Goal: Information Seeking & Learning: Learn about a topic

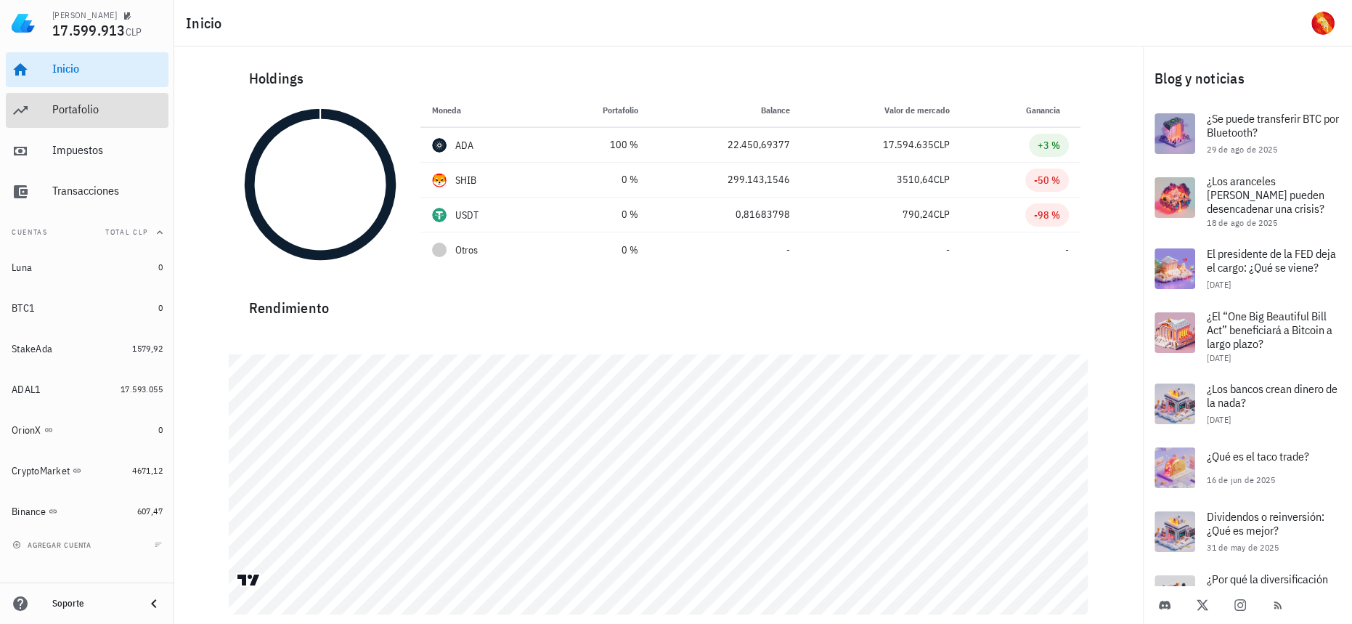
click at [86, 120] on div "Portafolio" at bounding box center [107, 110] width 110 height 33
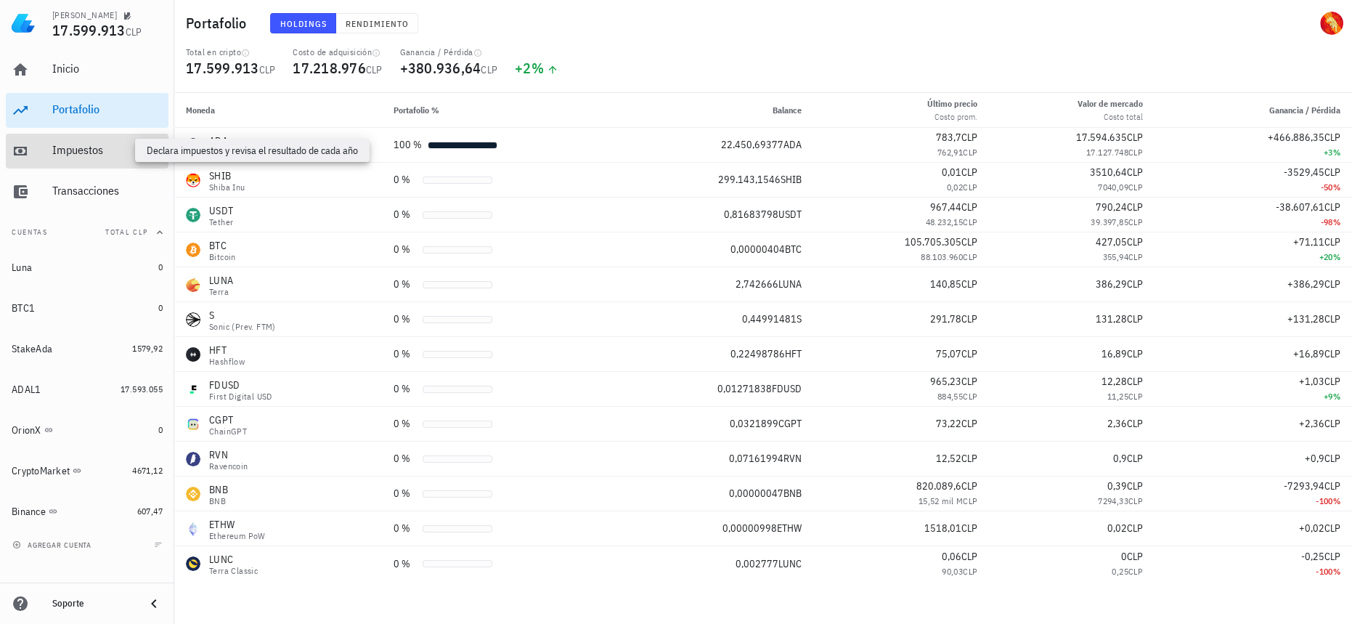
click at [84, 153] on div "Impuestos" at bounding box center [107, 150] width 110 height 14
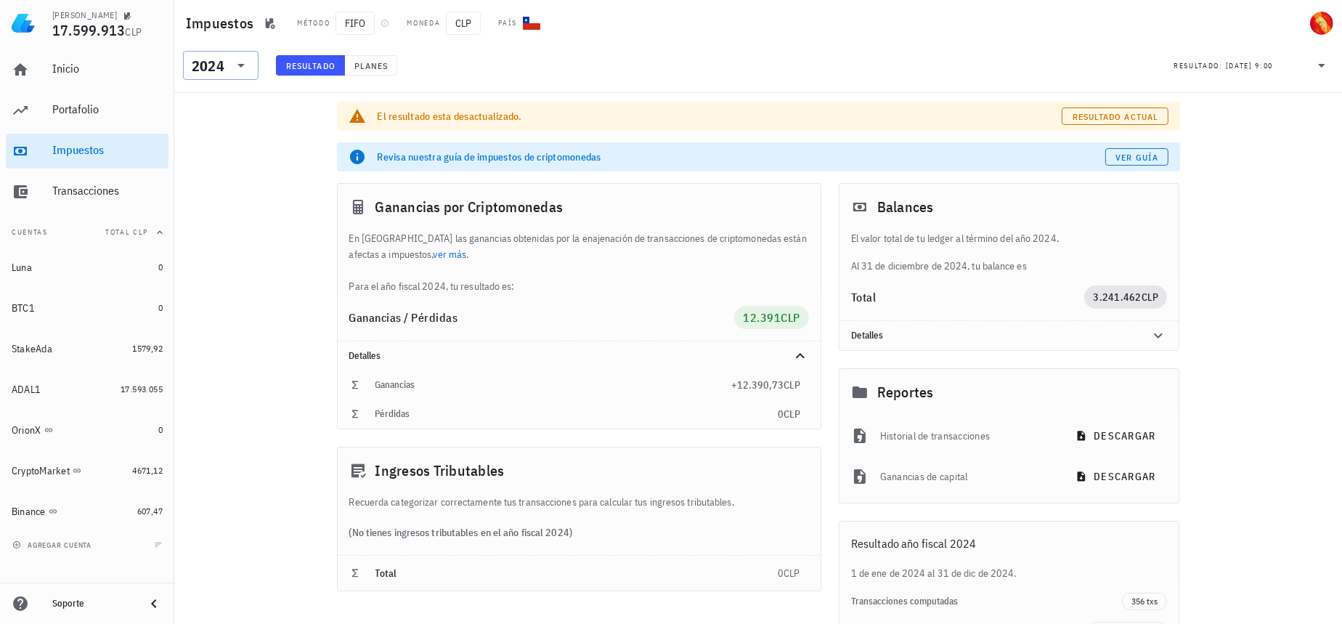
click at [255, 66] on div "​ 2024" at bounding box center [221, 65] width 76 height 29
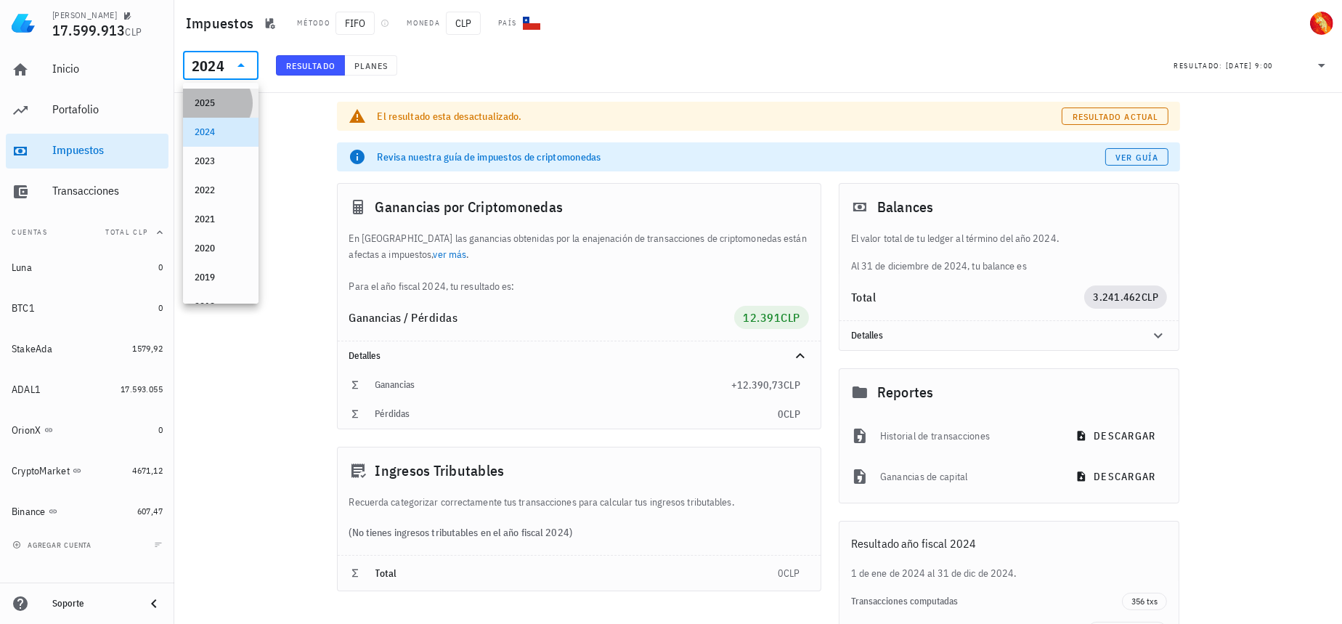
click at [232, 99] on div "2025" at bounding box center [221, 103] width 52 height 12
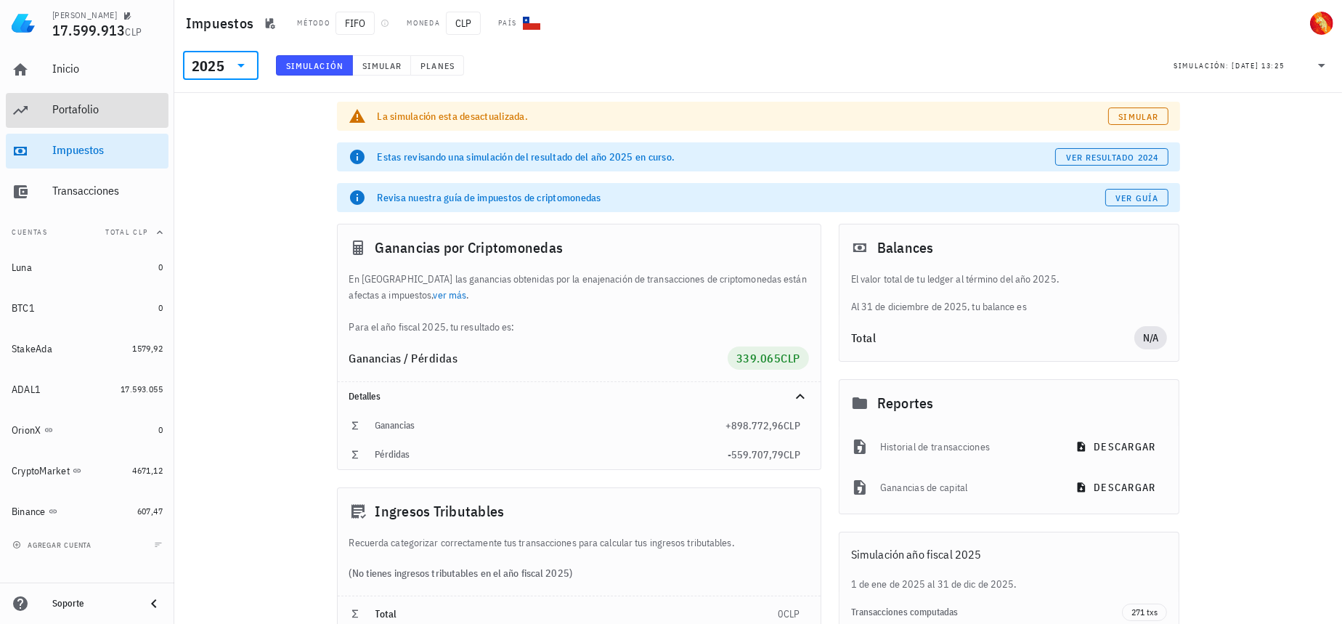
click at [79, 118] on div "Portafolio" at bounding box center [107, 110] width 110 height 33
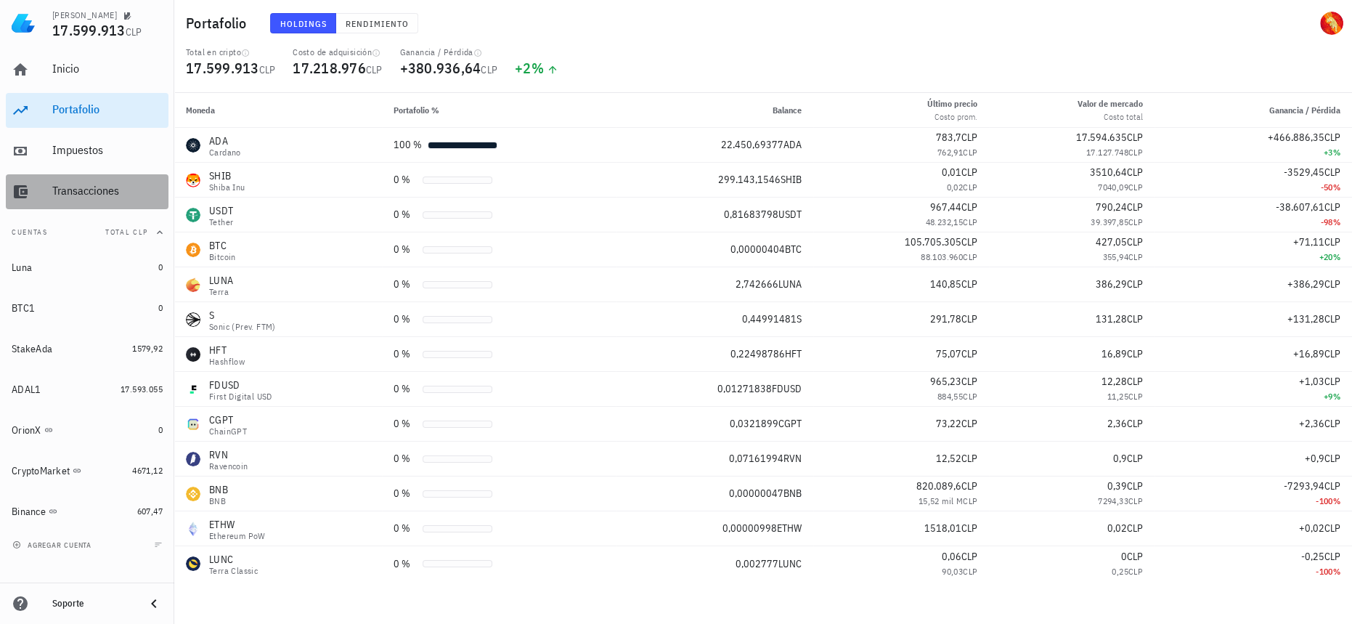
click at [126, 177] on div "Transacciones" at bounding box center [107, 191] width 110 height 33
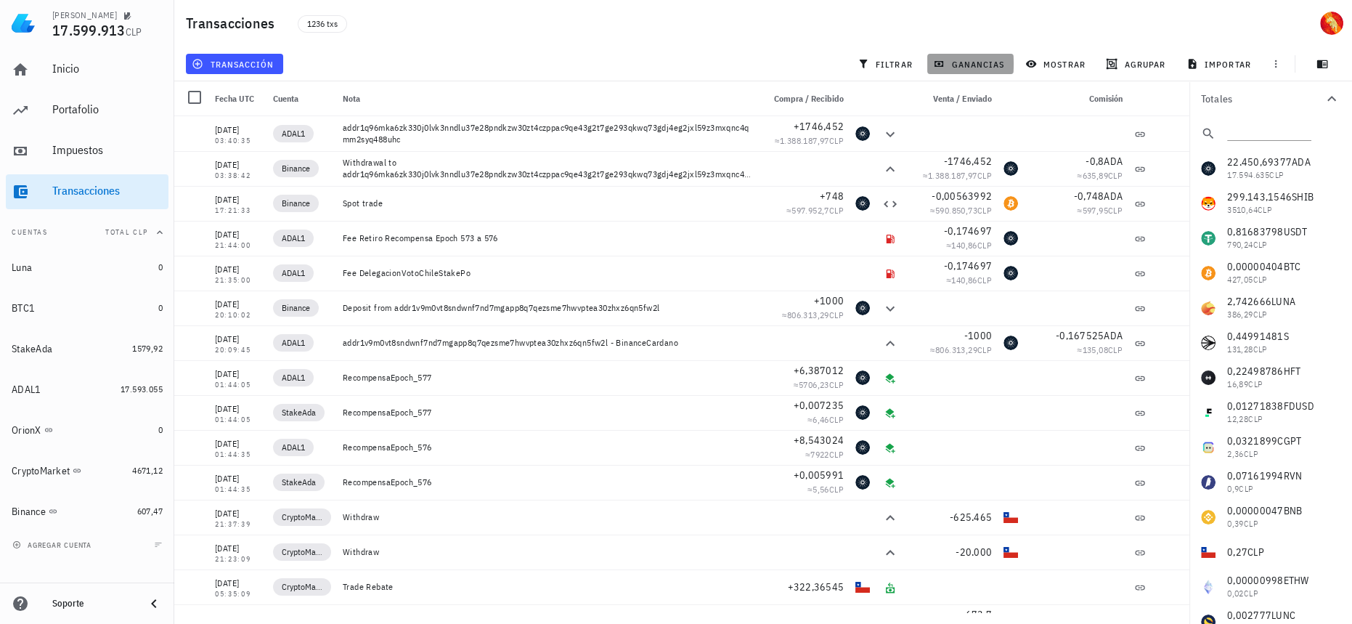
click at [952, 60] on span "ganancias" at bounding box center [970, 64] width 68 height 12
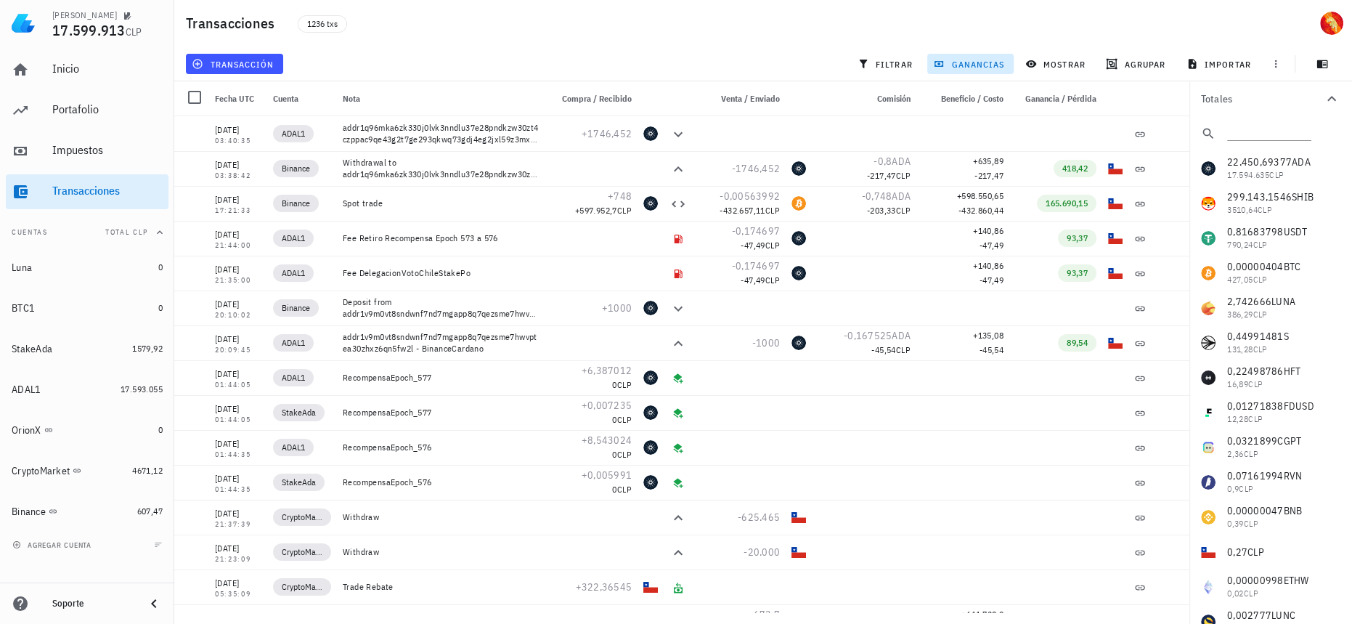
click at [952, 60] on span "ganancias" at bounding box center [970, 64] width 68 height 12
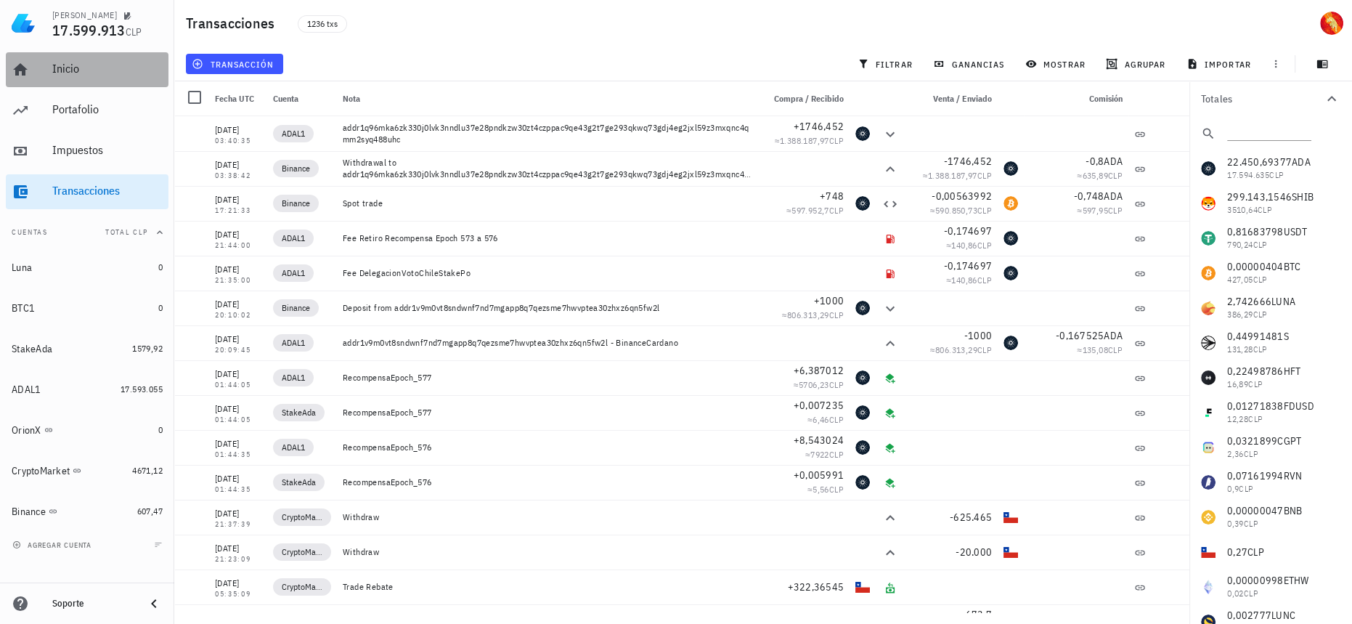
click at [102, 71] on div "Inicio" at bounding box center [107, 69] width 110 height 14
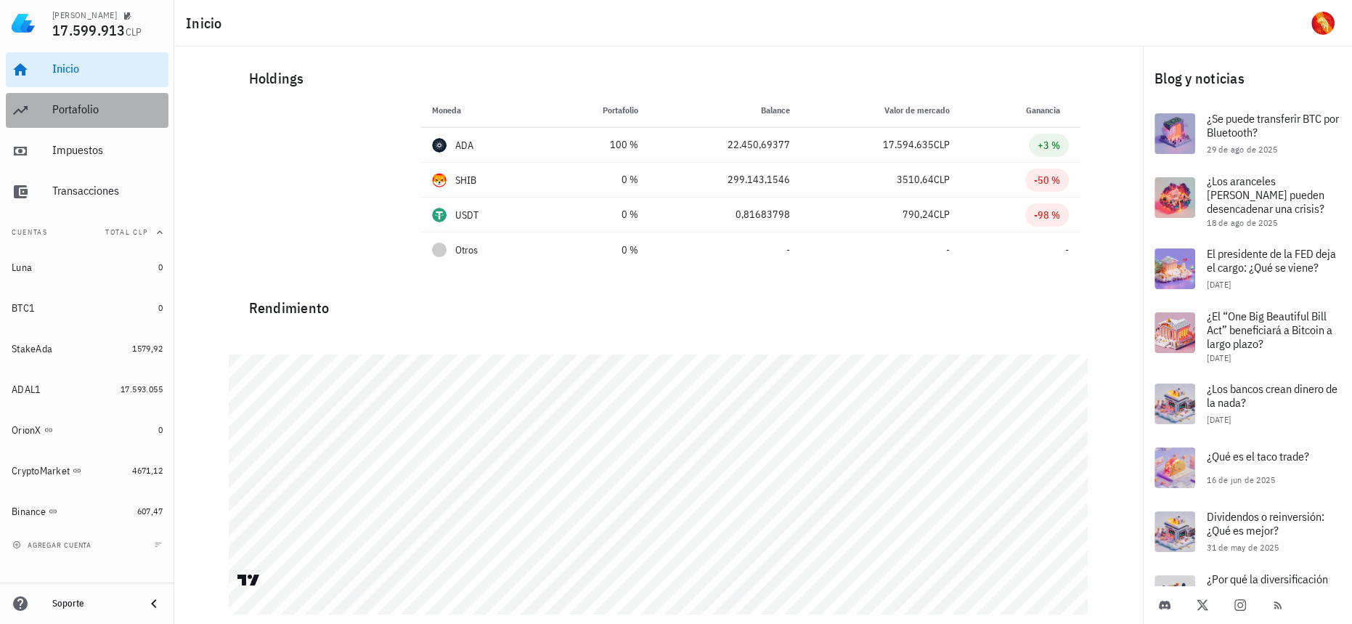
click at [62, 107] on div "Portafolio" at bounding box center [107, 109] width 110 height 14
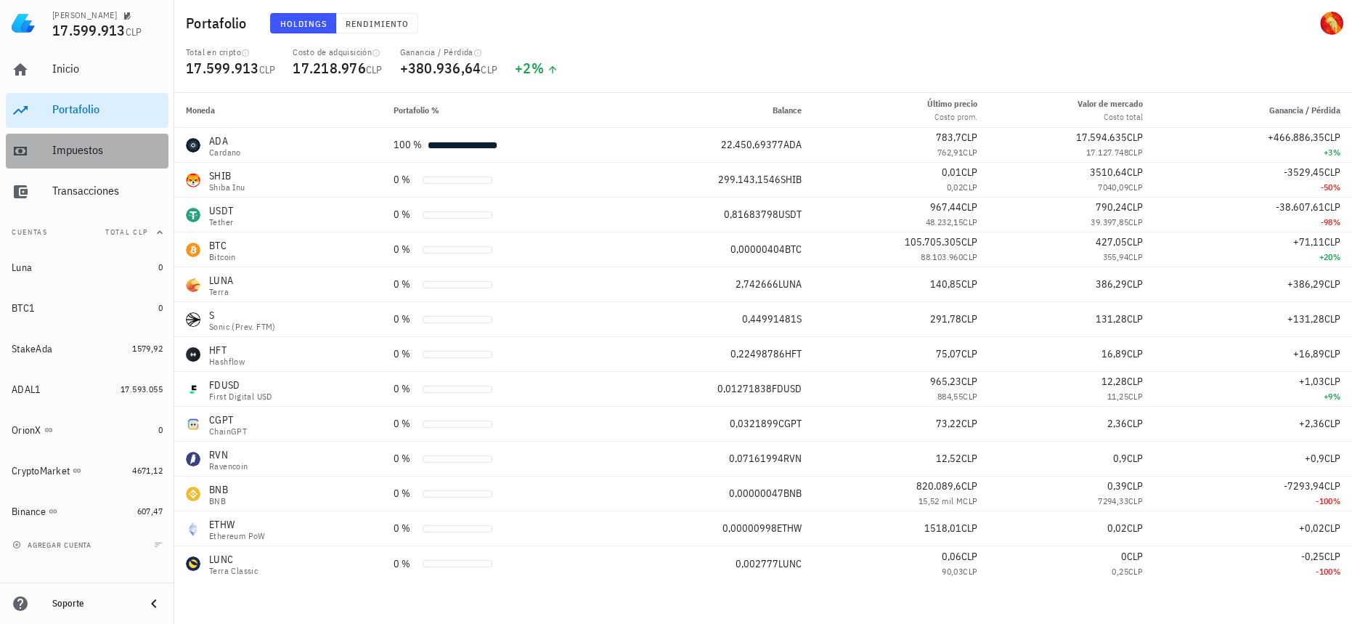
click at [86, 155] on div "Impuestos" at bounding box center [107, 150] width 110 height 14
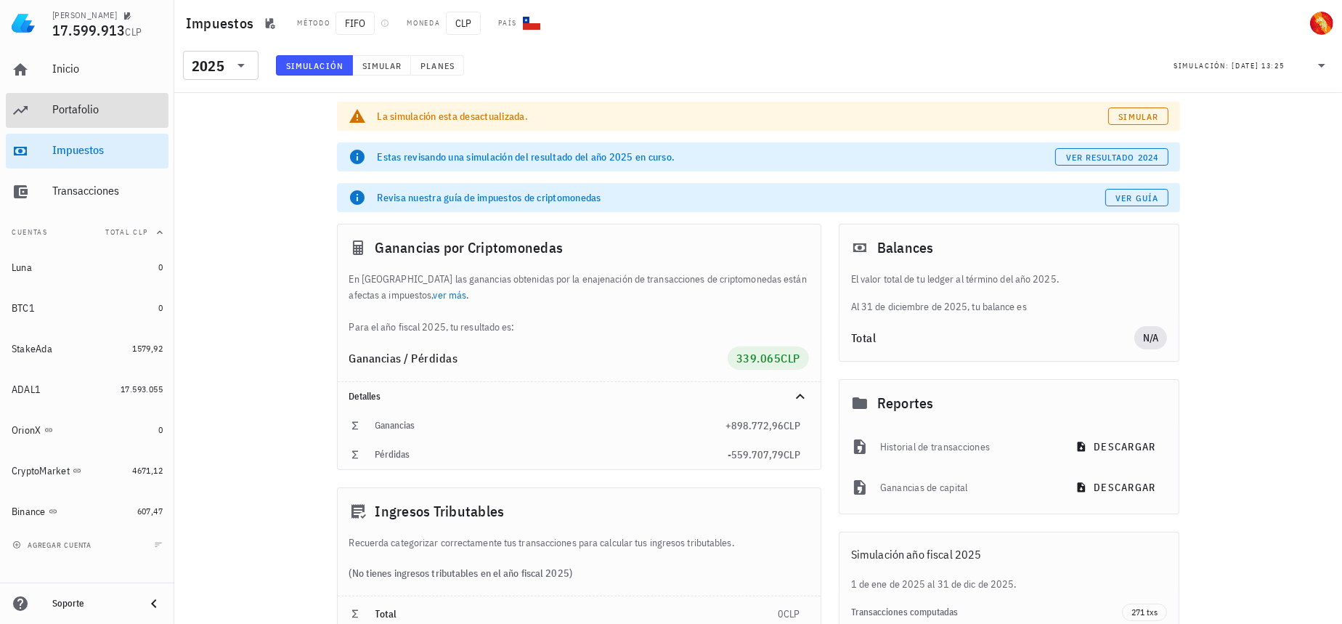
click at [114, 111] on div "Portafolio" at bounding box center [107, 109] width 110 height 14
